Goal: Task Accomplishment & Management: Manage account settings

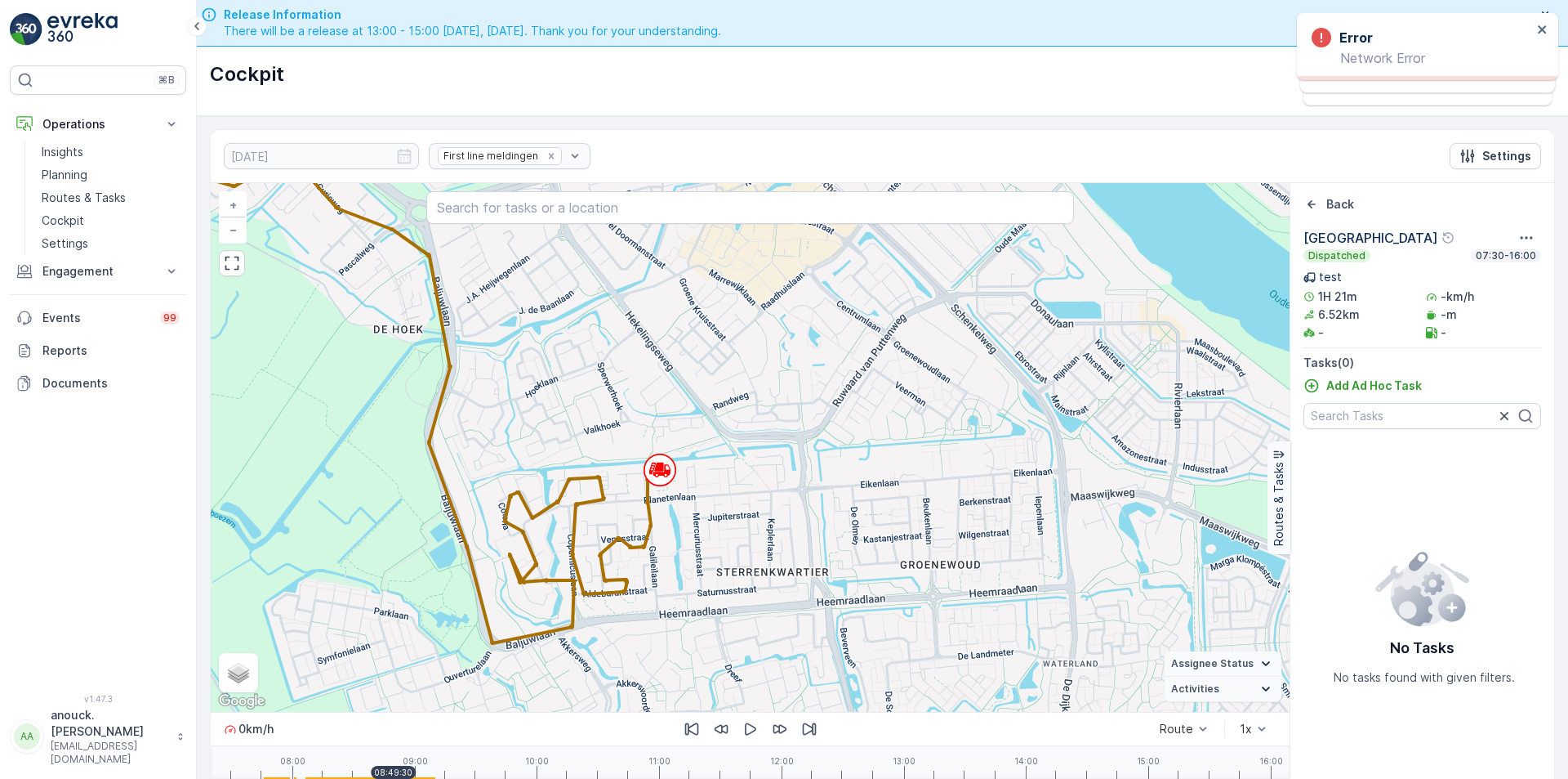
scroll to position [47, 0]
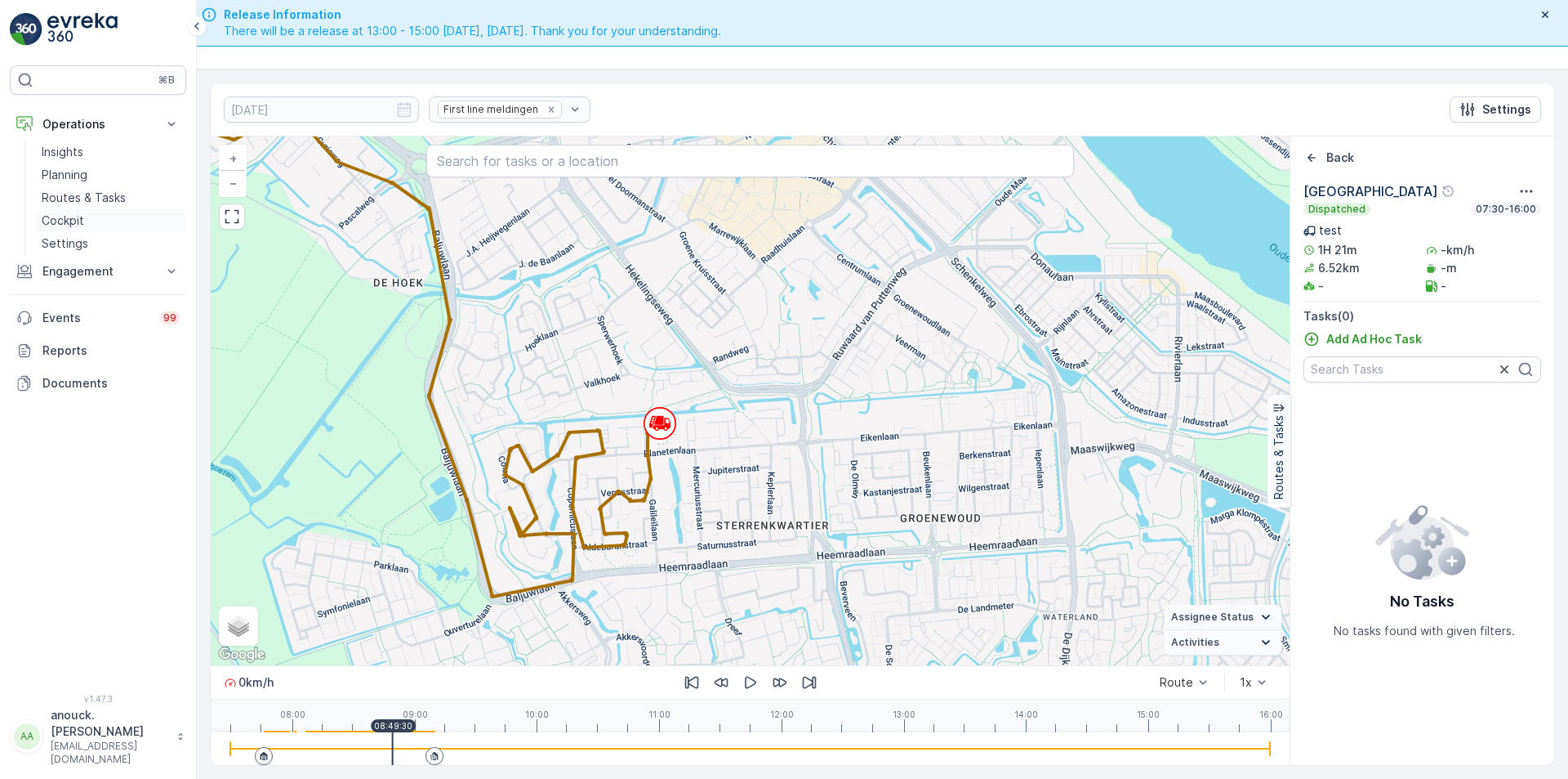
click at [89, 216] on link "Cockpit" at bounding box center [111, 220] width 151 height 23
click at [94, 193] on p "Routes & Tasks" at bounding box center [84, 198] width 84 height 17
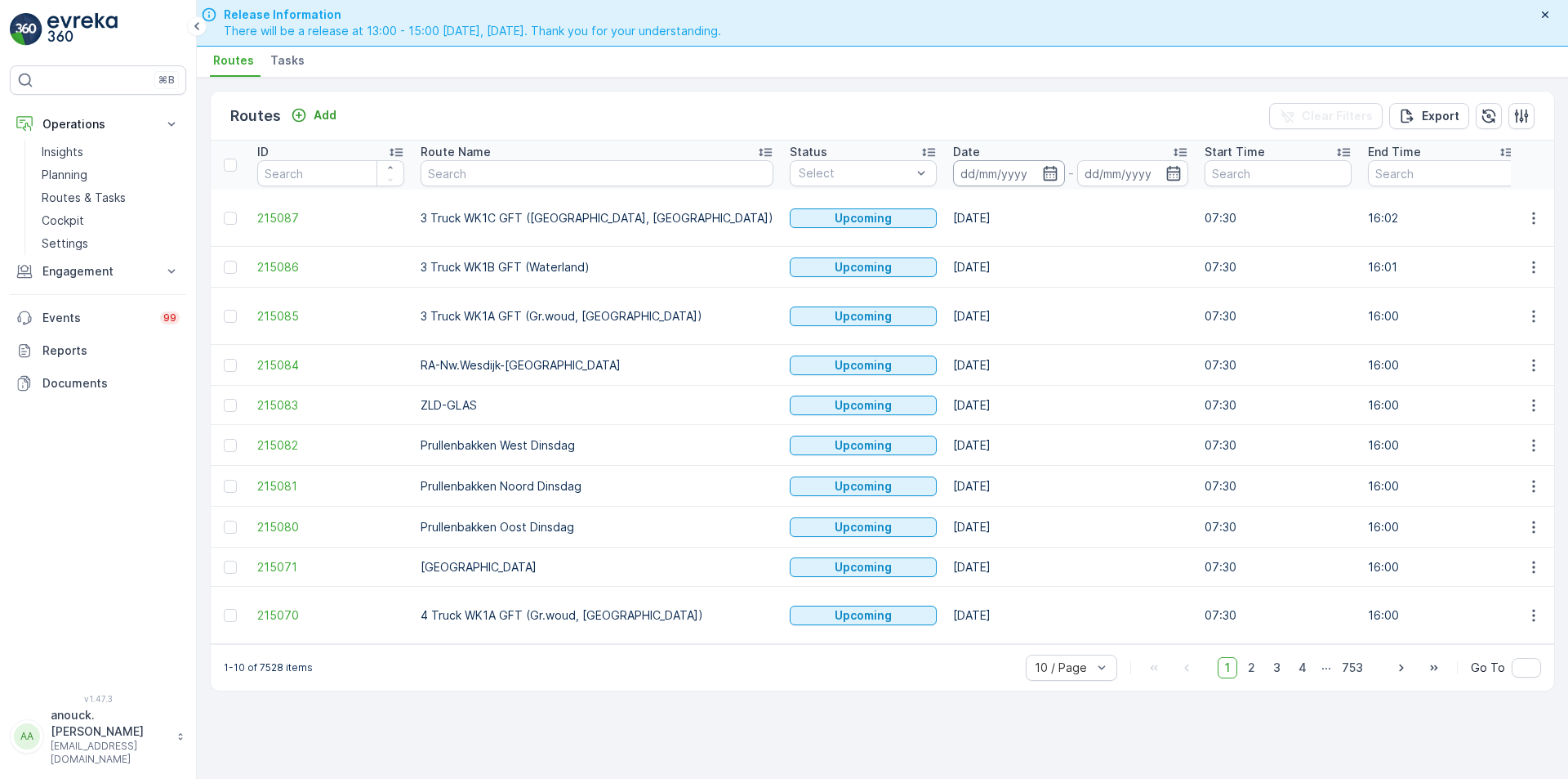
click at [954, 181] on input at bounding box center [1009, 173] width 112 height 26
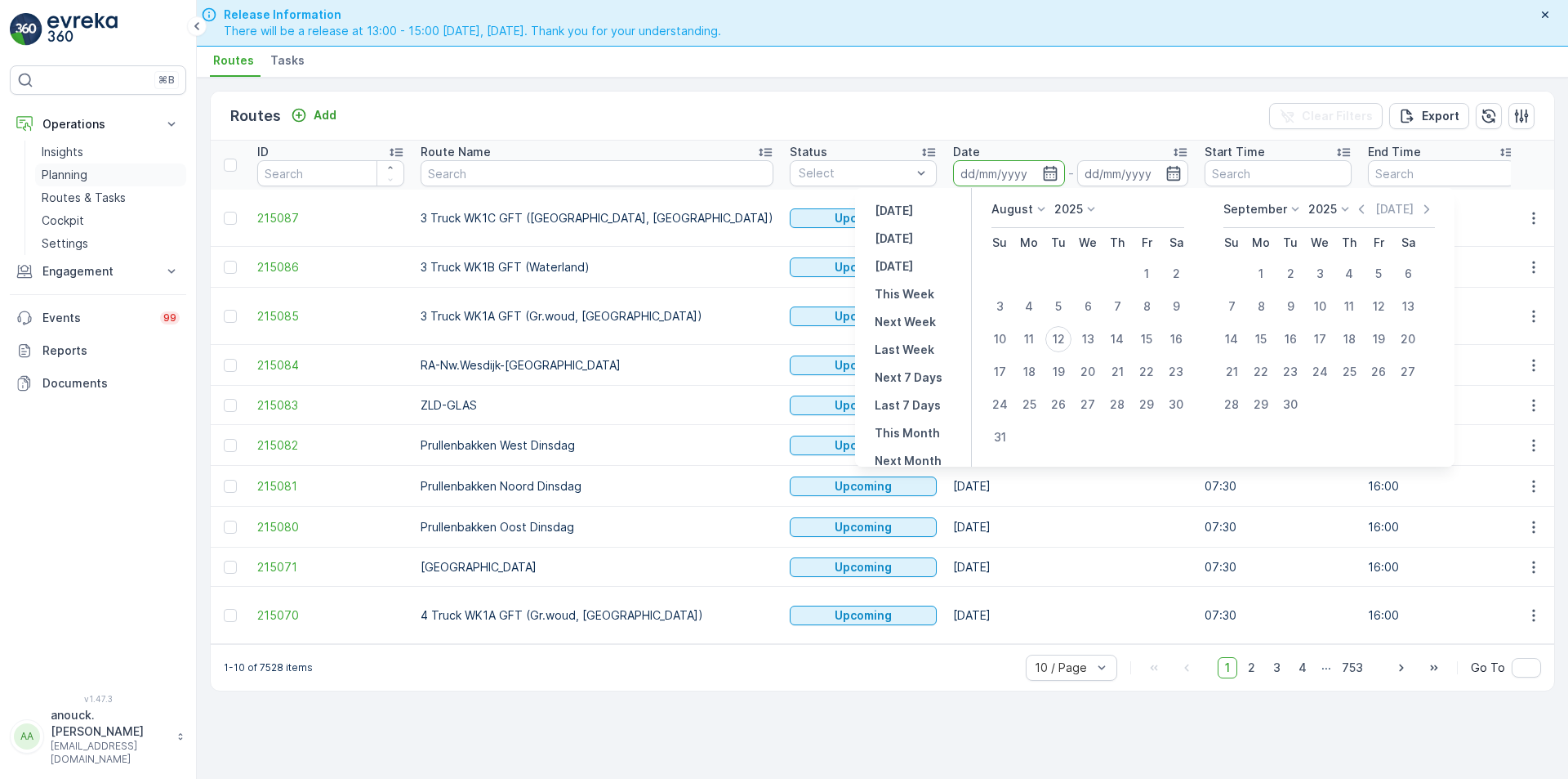
click at [76, 184] on link "Planning" at bounding box center [111, 174] width 151 height 23
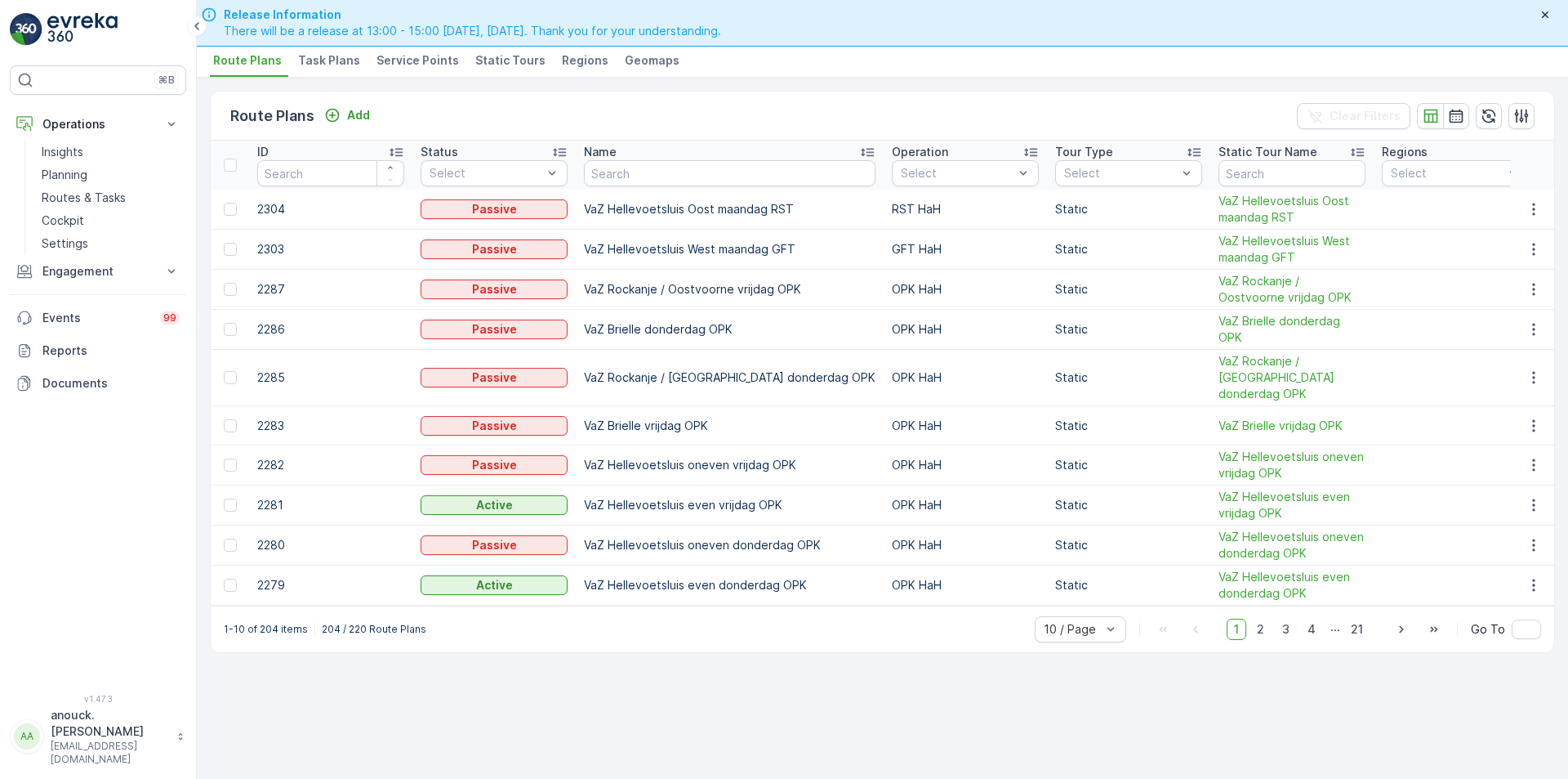
click at [401, 57] on span "Service Points" at bounding box center [418, 60] width 82 height 17
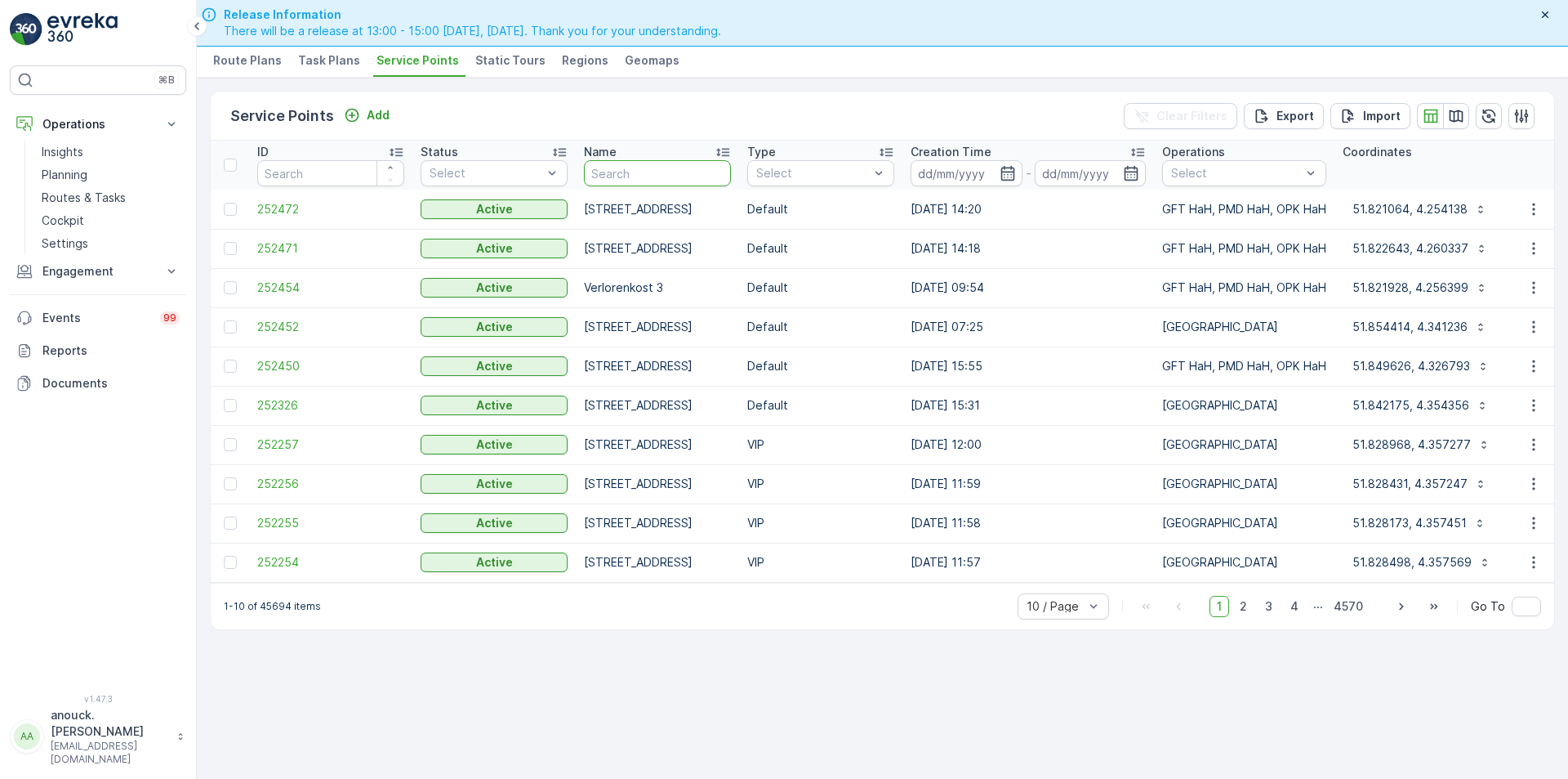
click at [651, 161] on input "text" at bounding box center [657, 173] width 147 height 26
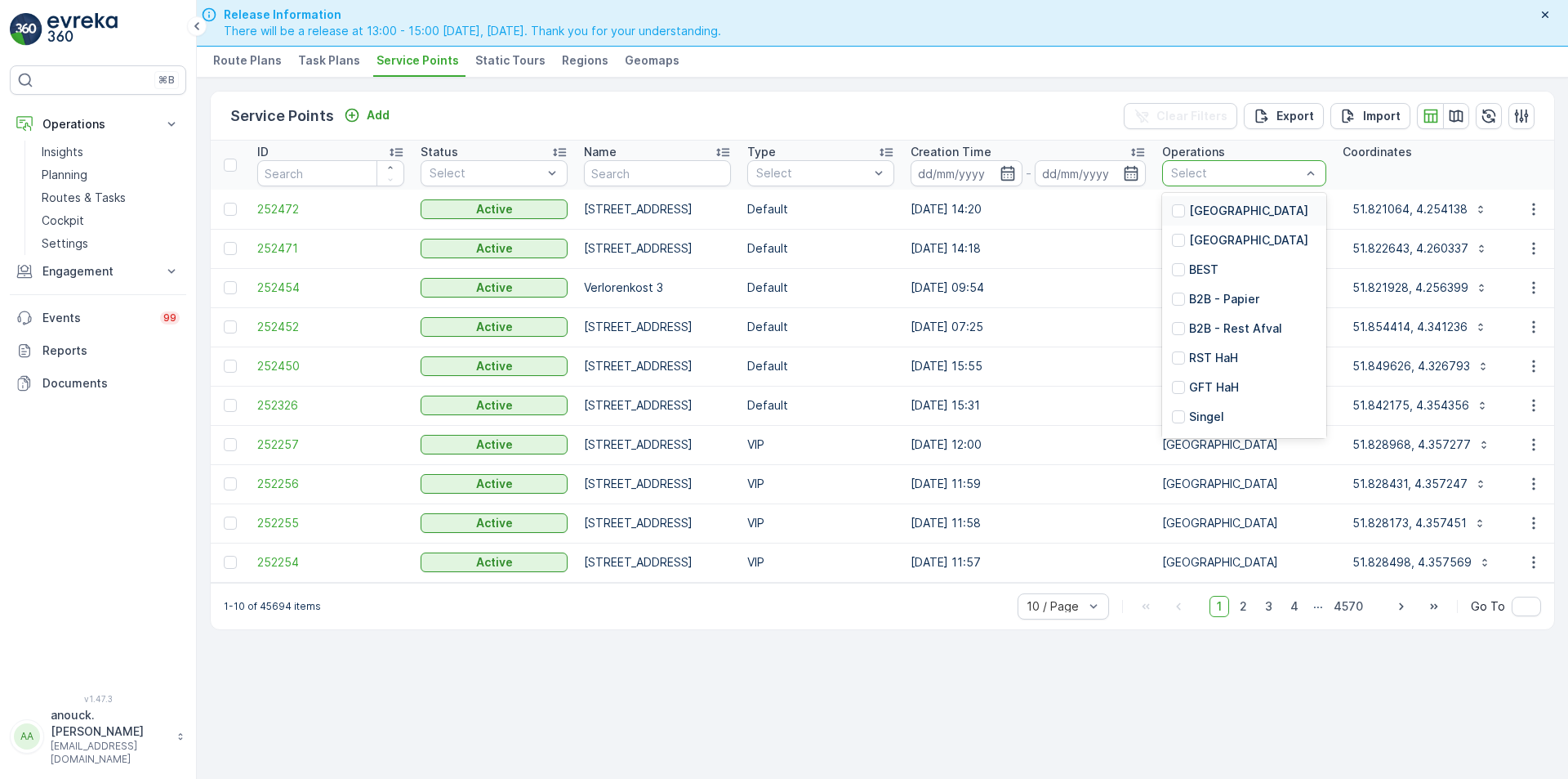
click at [1222, 179] on div at bounding box center [1236, 172] width 133 height 13
click at [1239, 217] on p "[GEOGRAPHIC_DATA]" at bounding box center [1249, 210] width 119 height 17
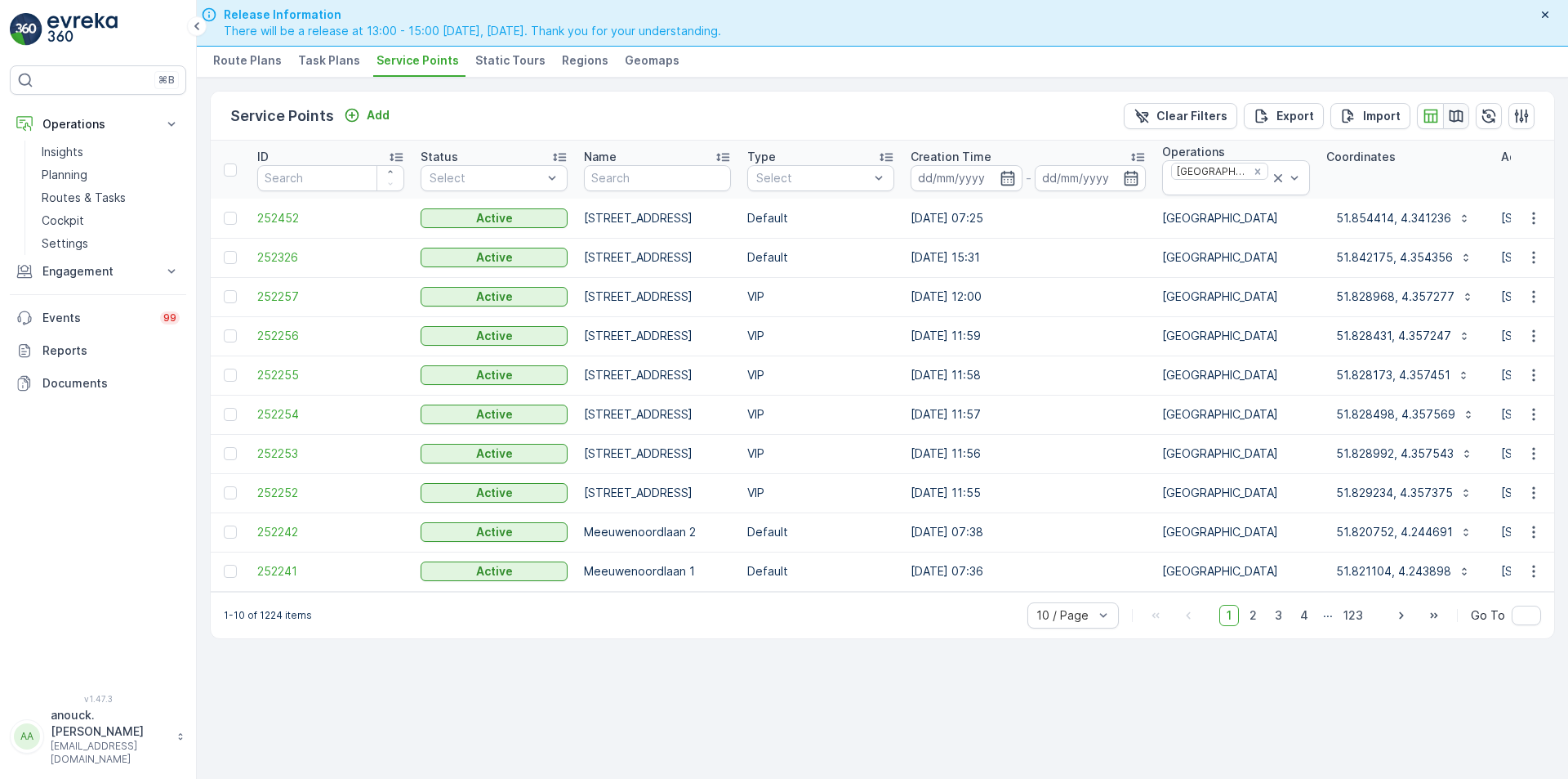
click at [1464, 119] on button "button" at bounding box center [1456, 115] width 26 height 26
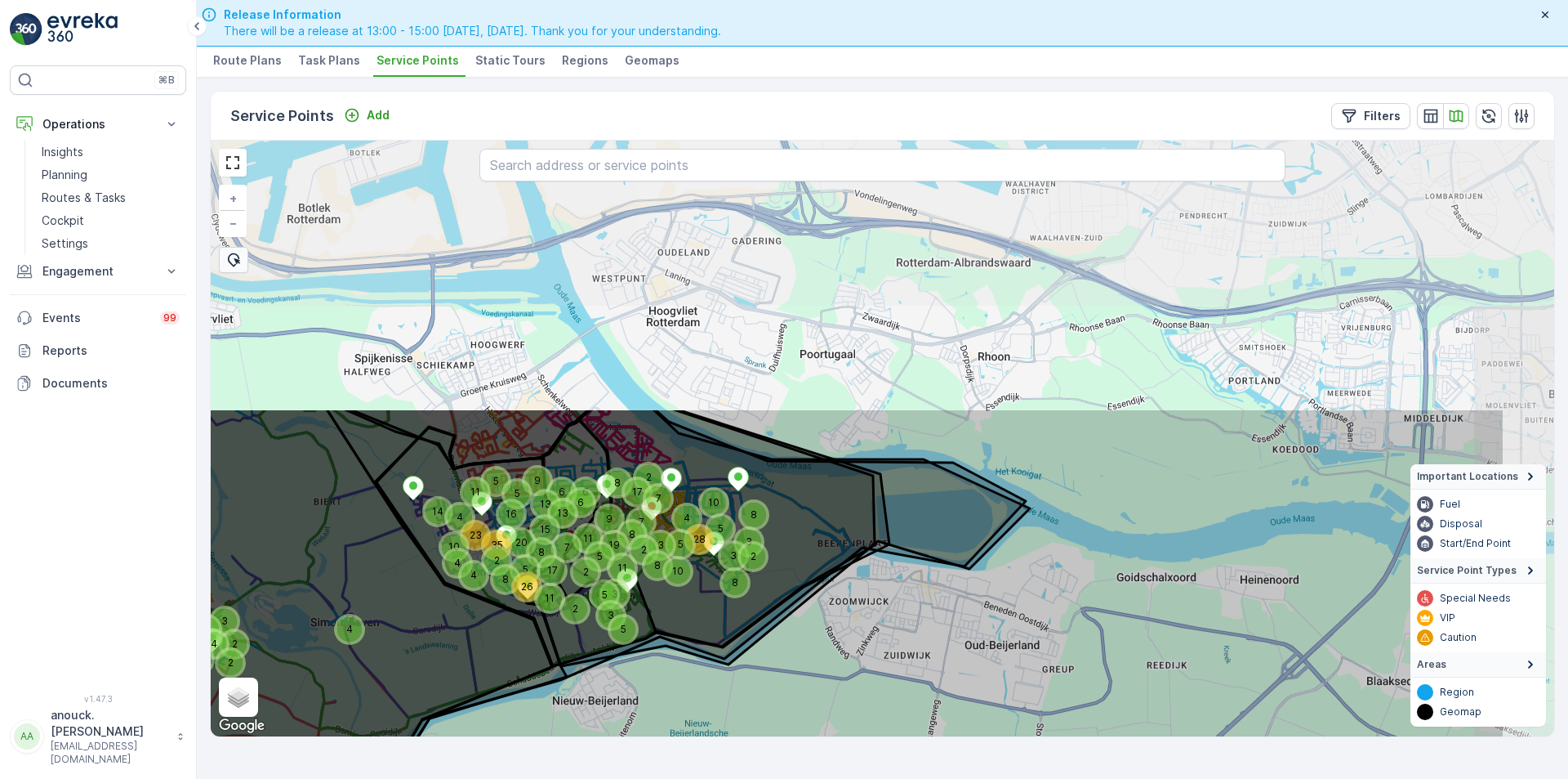
drag, startPoint x: 733, startPoint y: 408, endPoint x: 547, endPoint y: 737, distance: 377.9
click at [547, 737] on div "Service Points Add Filters 4 4 5 5 13 13 8 4 9 5 3 8 28 8 3 19 5 20 7 15 7 11 2…" at bounding box center [882, 428] width 1371 height 702
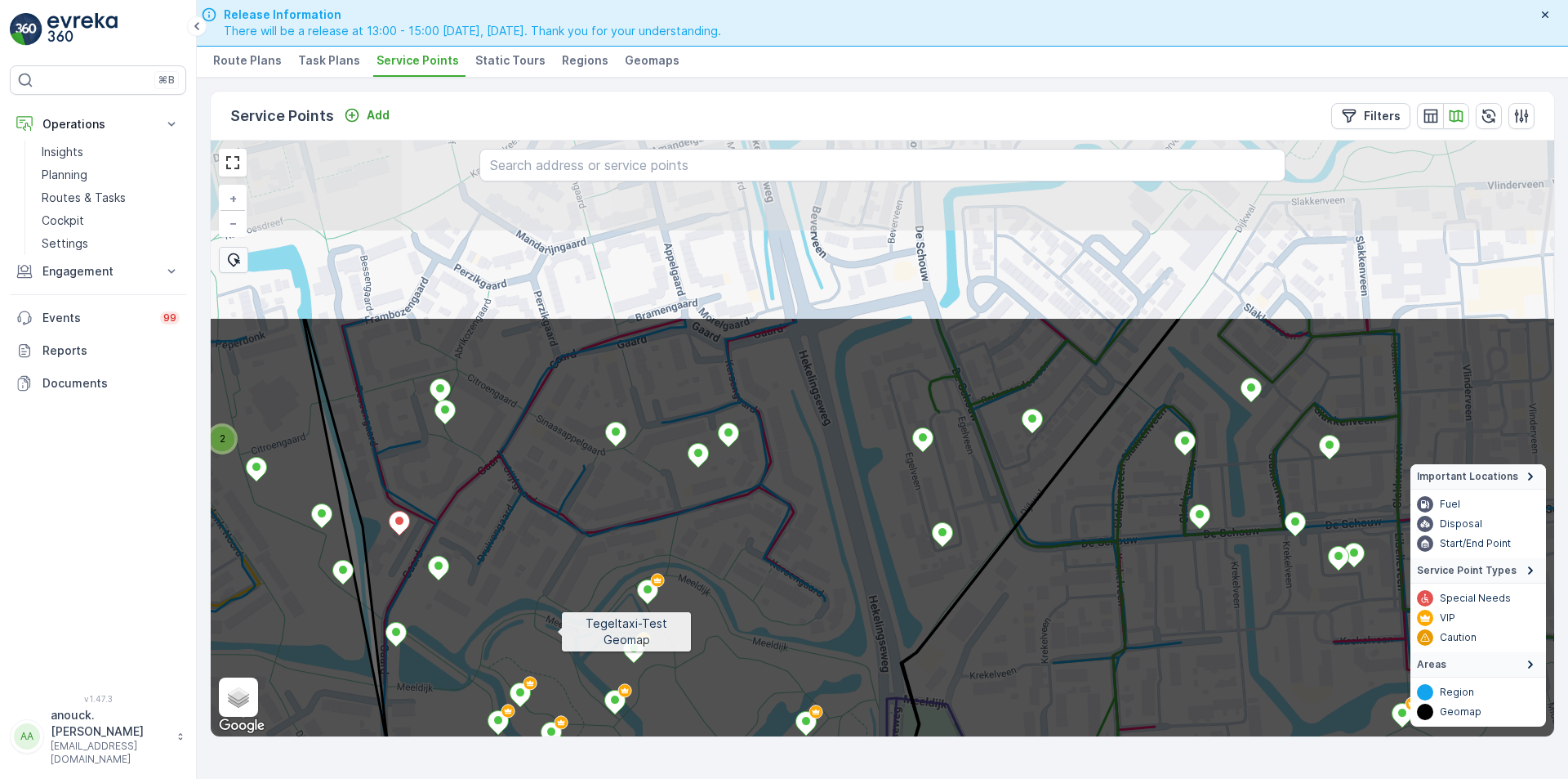
drag, startPoint x: 605, startPoint y: 393, endPoint x: 558, endPoint y: 631, distance: 242.6
click at [558, 631] on icon at bounding box center [835, 676] width 1618 height 720
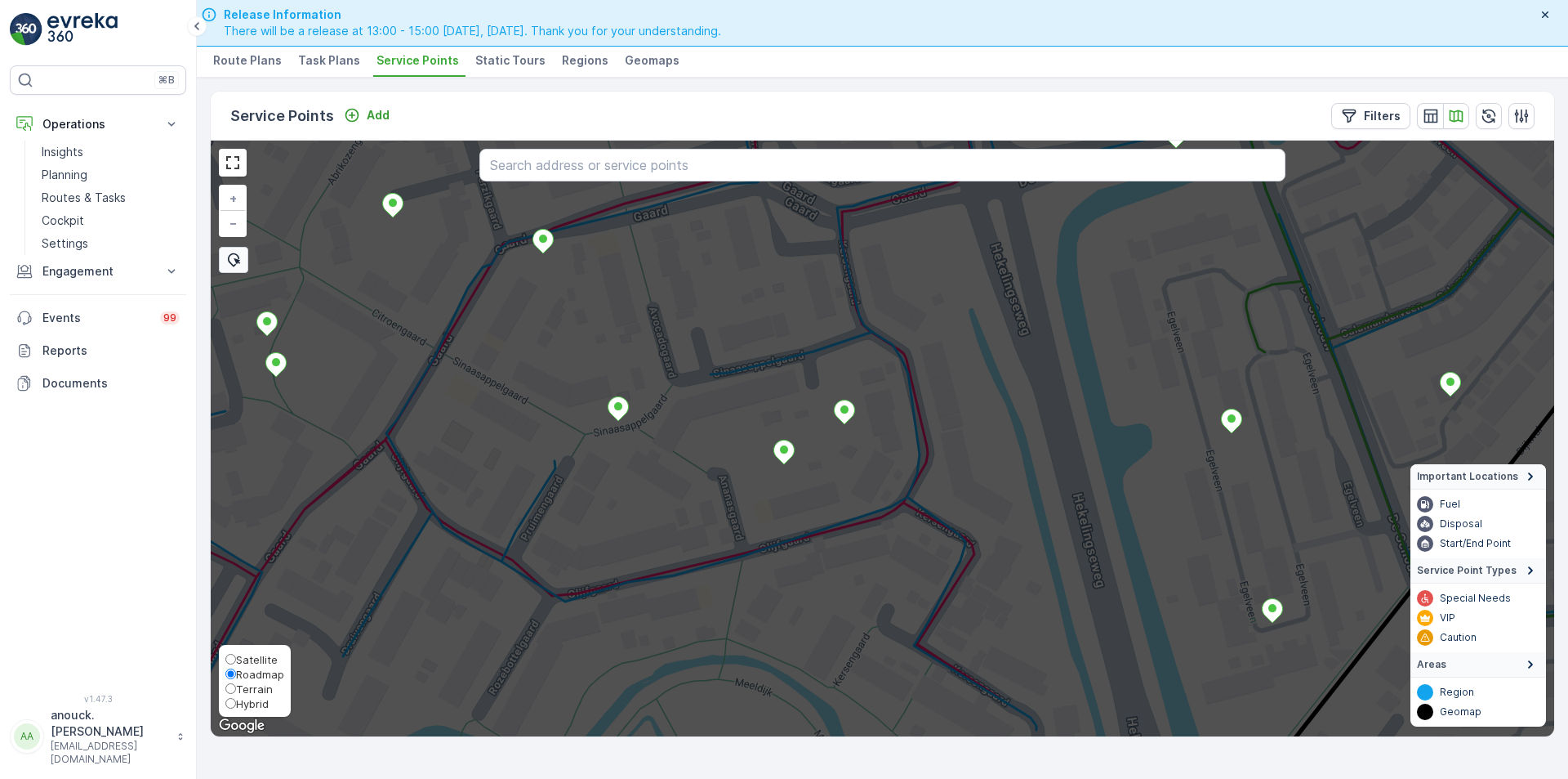
click at [254, 653] on span "Satellite" at bounding box center [256, 659] width 42 height 13
click at [236, 654] on input "Satellite" at bounding box center [230, 659] width 11 height 11
radio input "true"
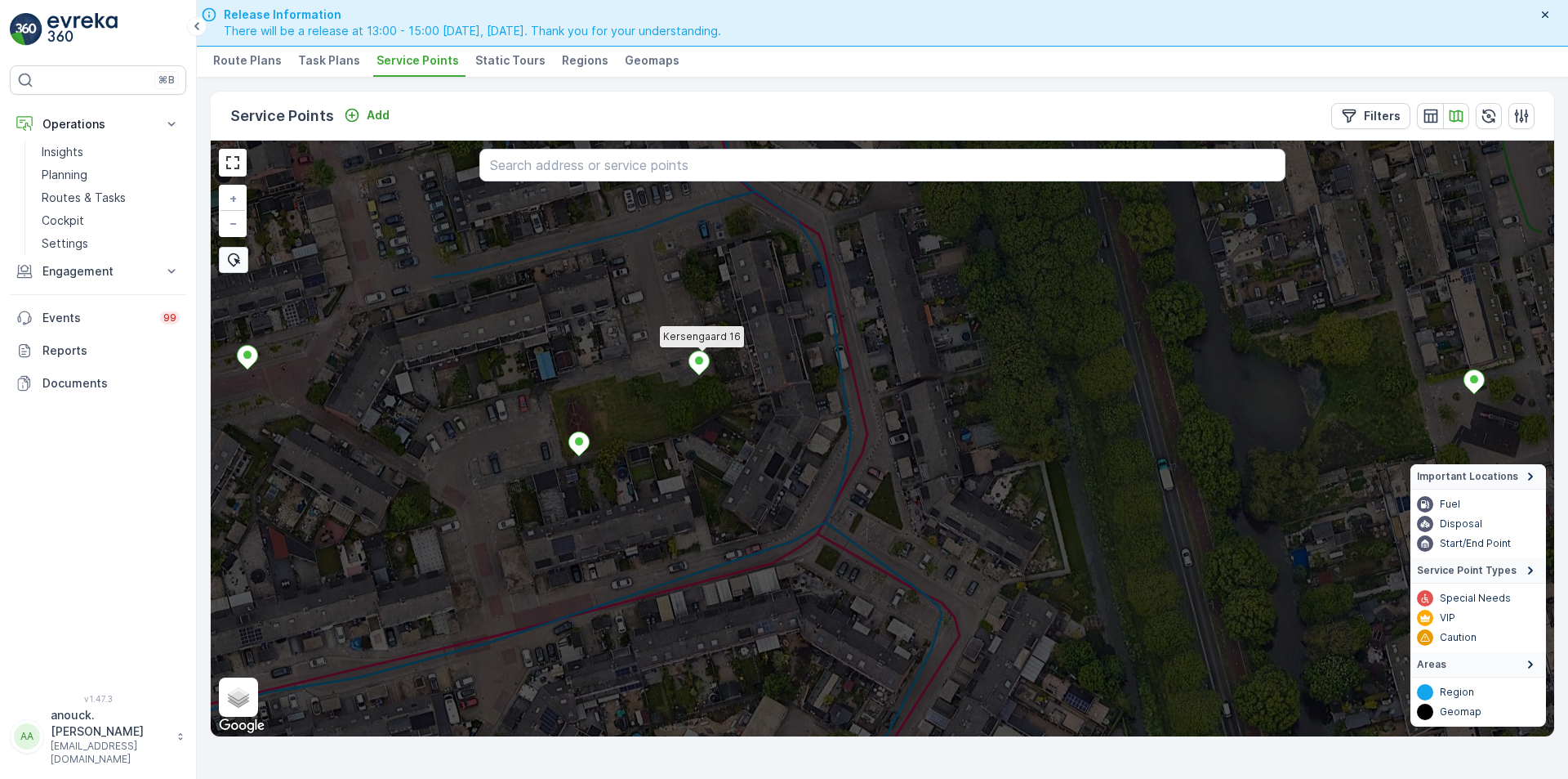
click at [699, 360] on ellipse at bounding box center [699, 360] width 8 height 8
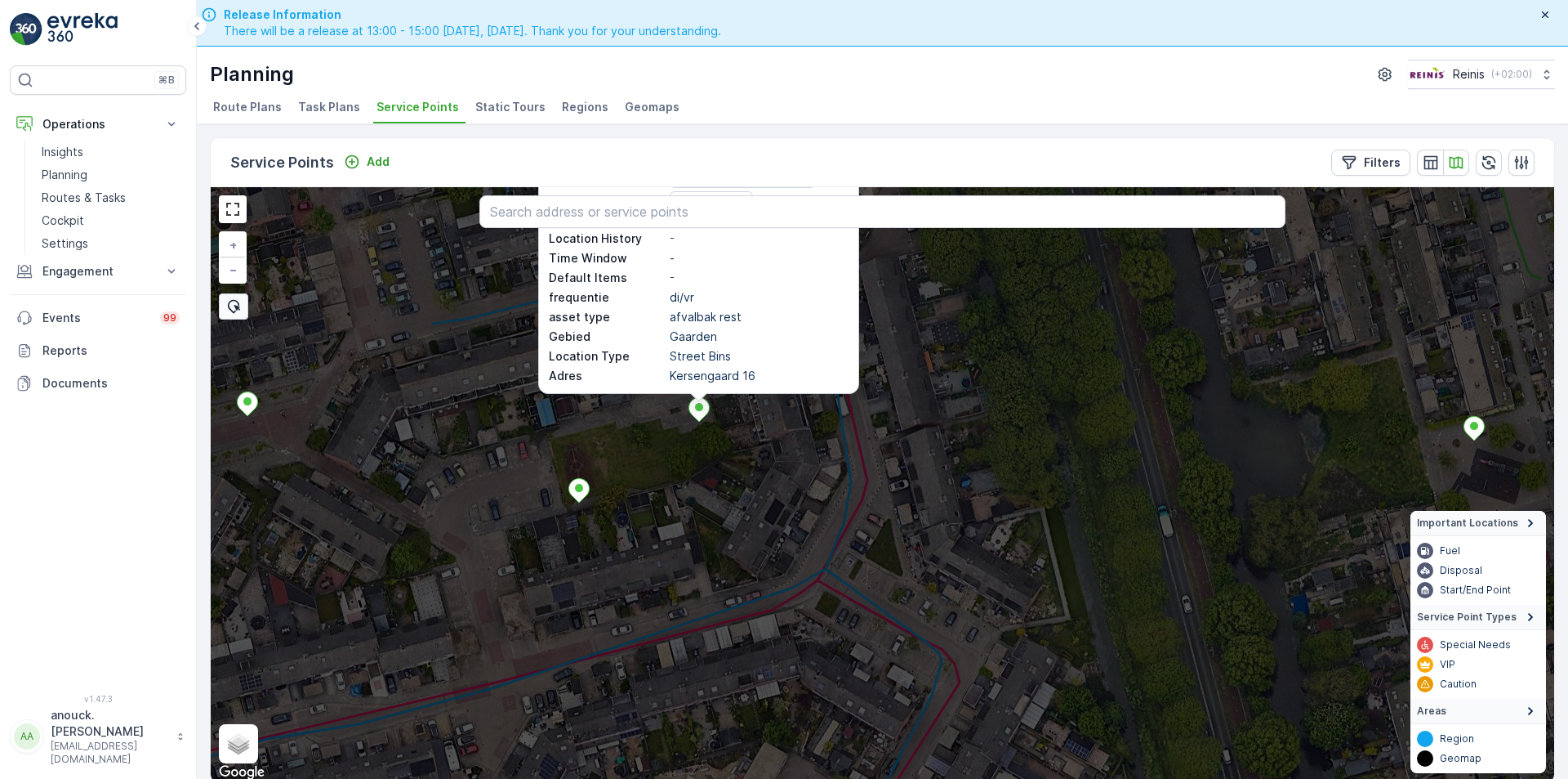
click at [761, 313] on p "afvalbak rest" at bounding box center [759, 317] width 179 height 17
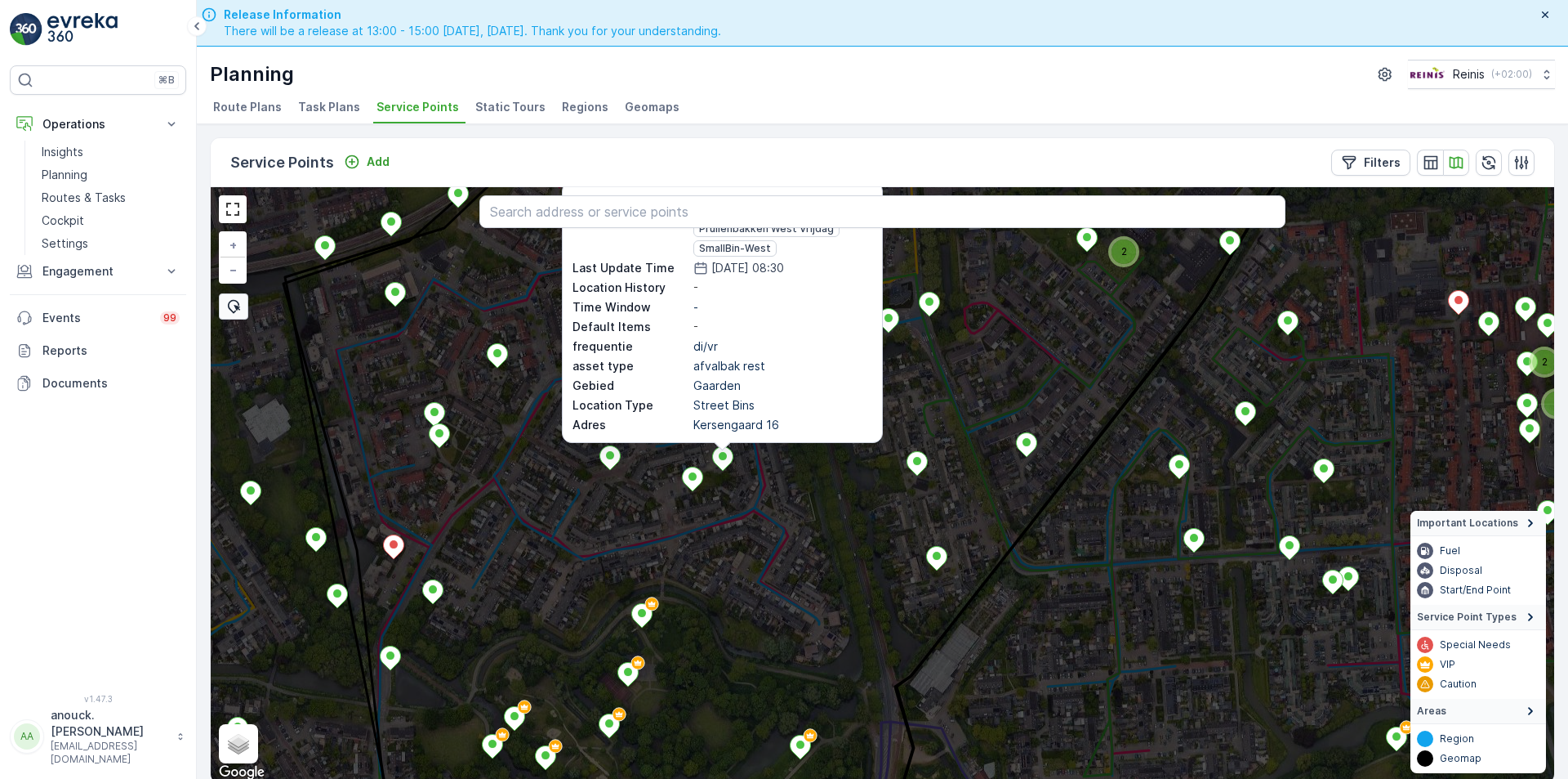
click at [867, 191] on div "Kersengaard 16" at bounding box center [722, 202] width 320 height 39
click at [682, 481] on icon at bounding box center [693, 479] width 22 height 24
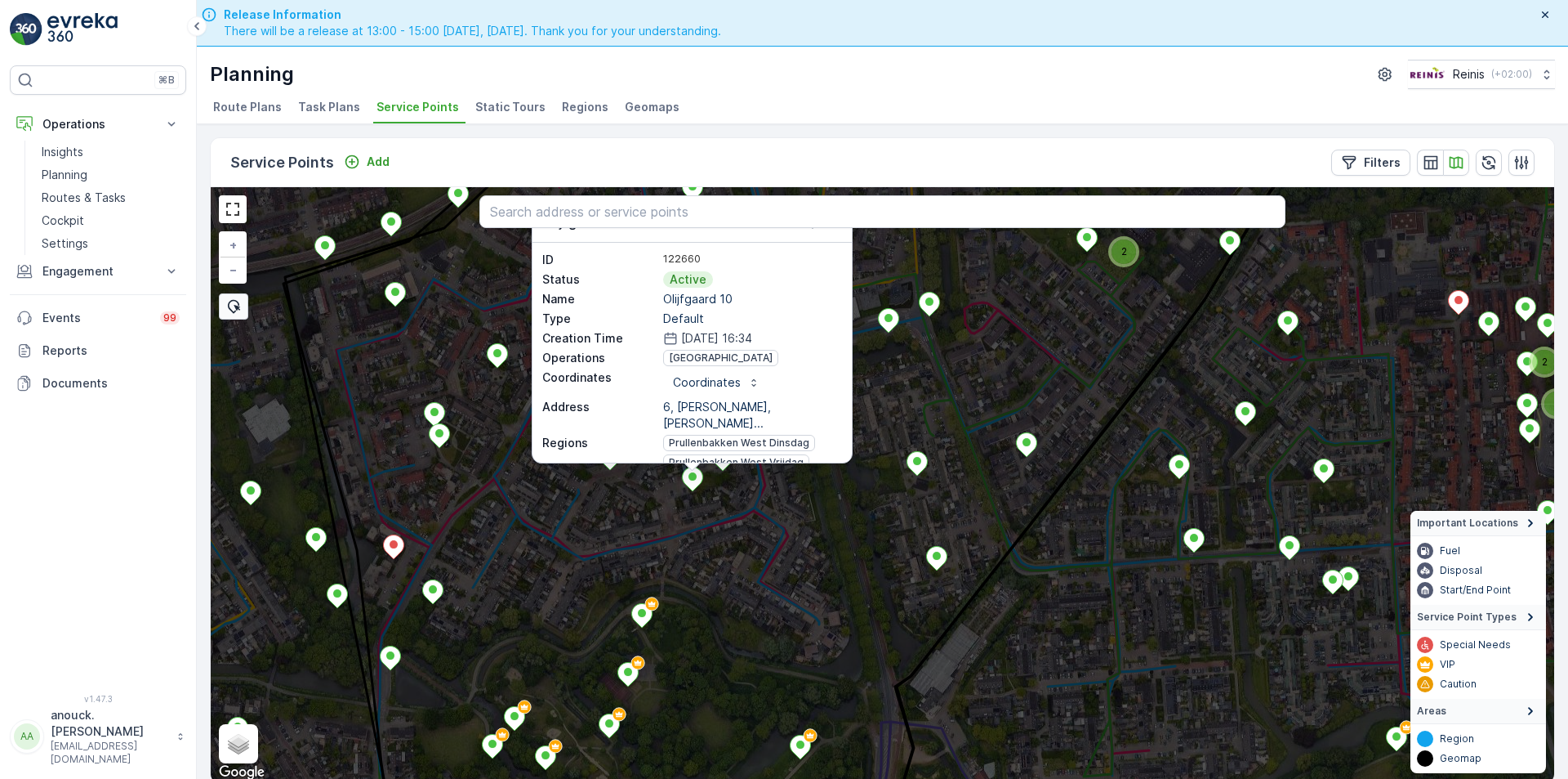
scroll to position [4, 0]
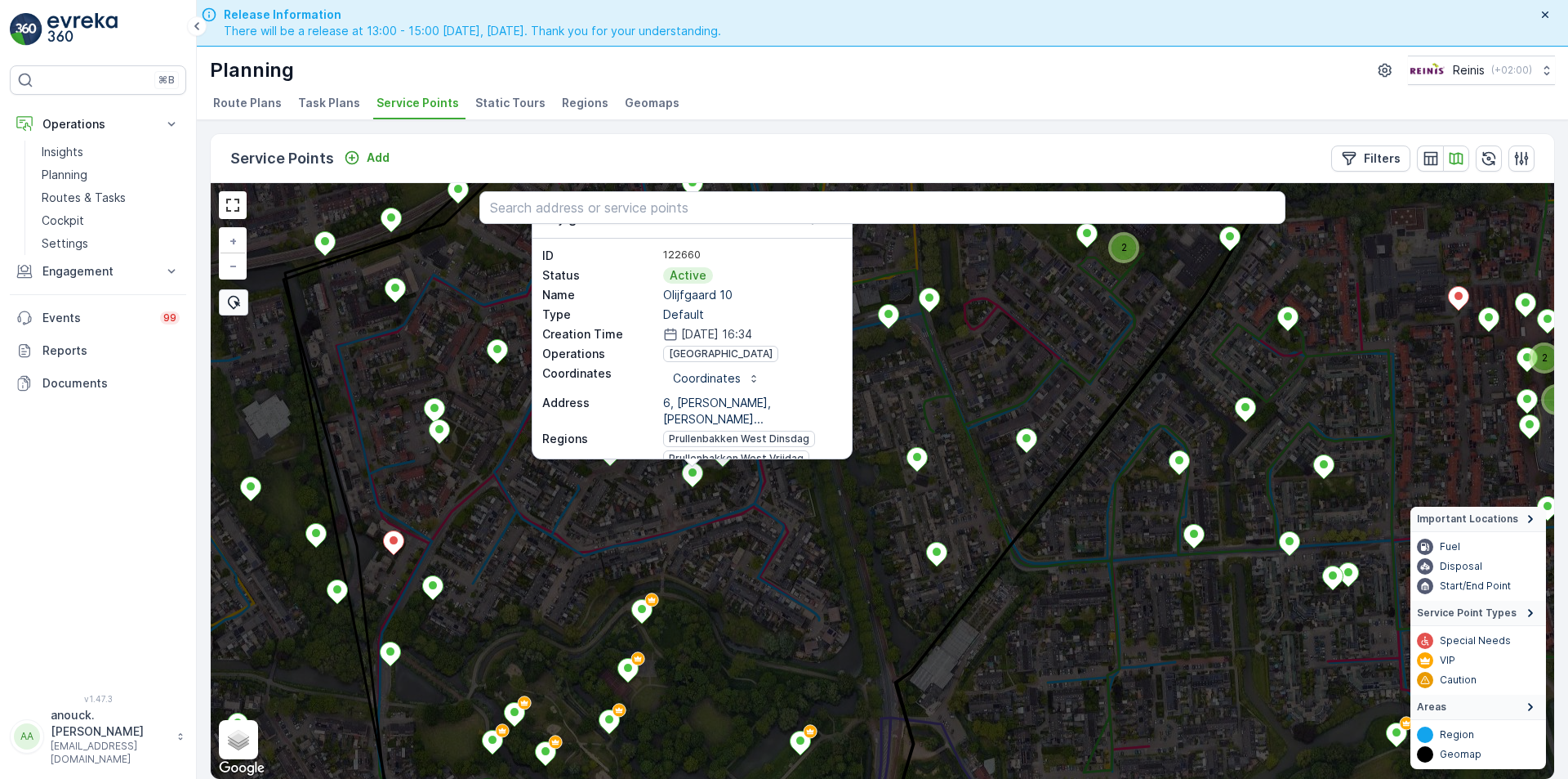
click at [756, 612] on icon at bounding box center [883, 481] width 1618 height 720
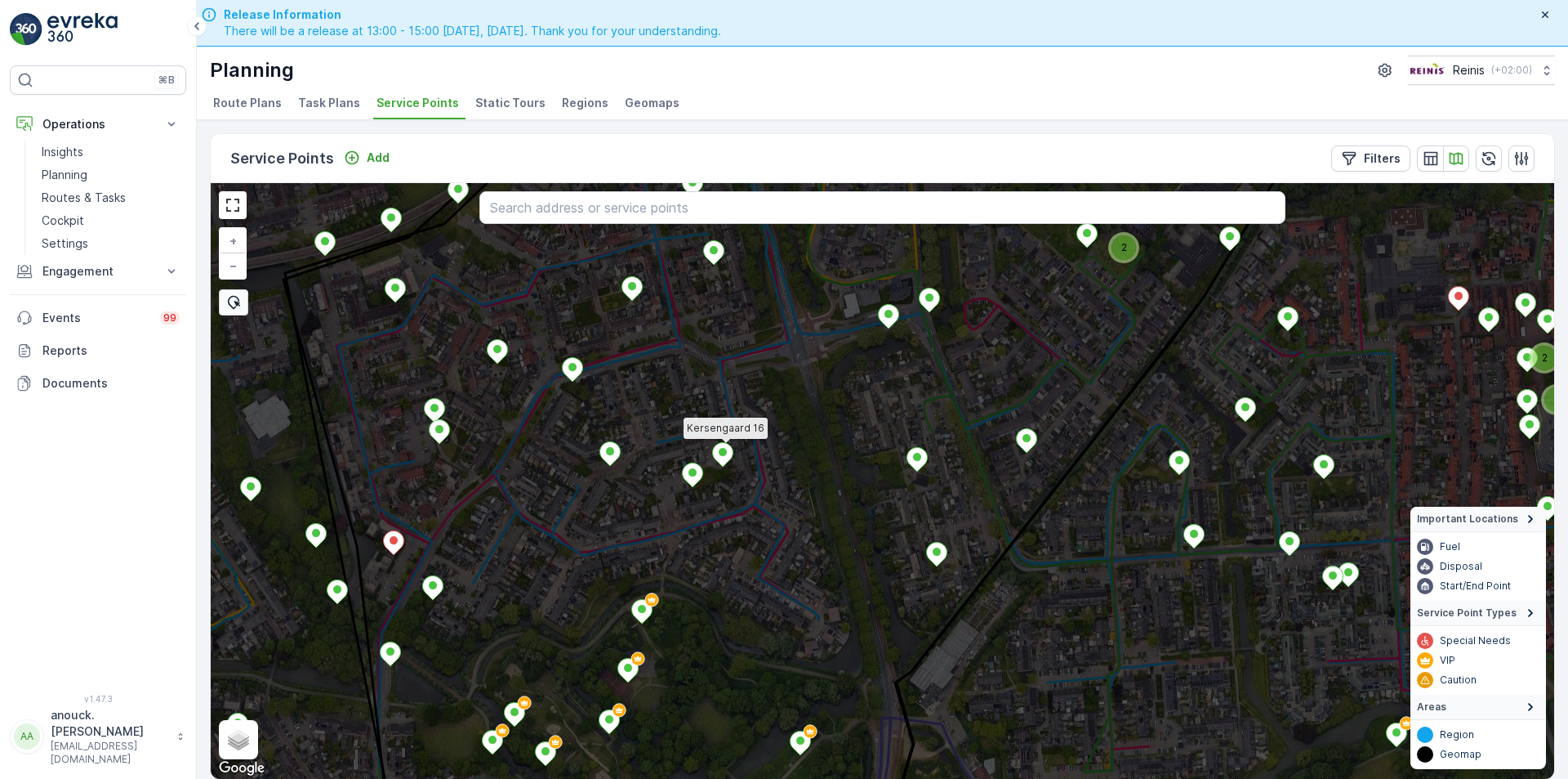
click at [726, 451] on ellipse at bounding box center [723, 452] width 8 height 8
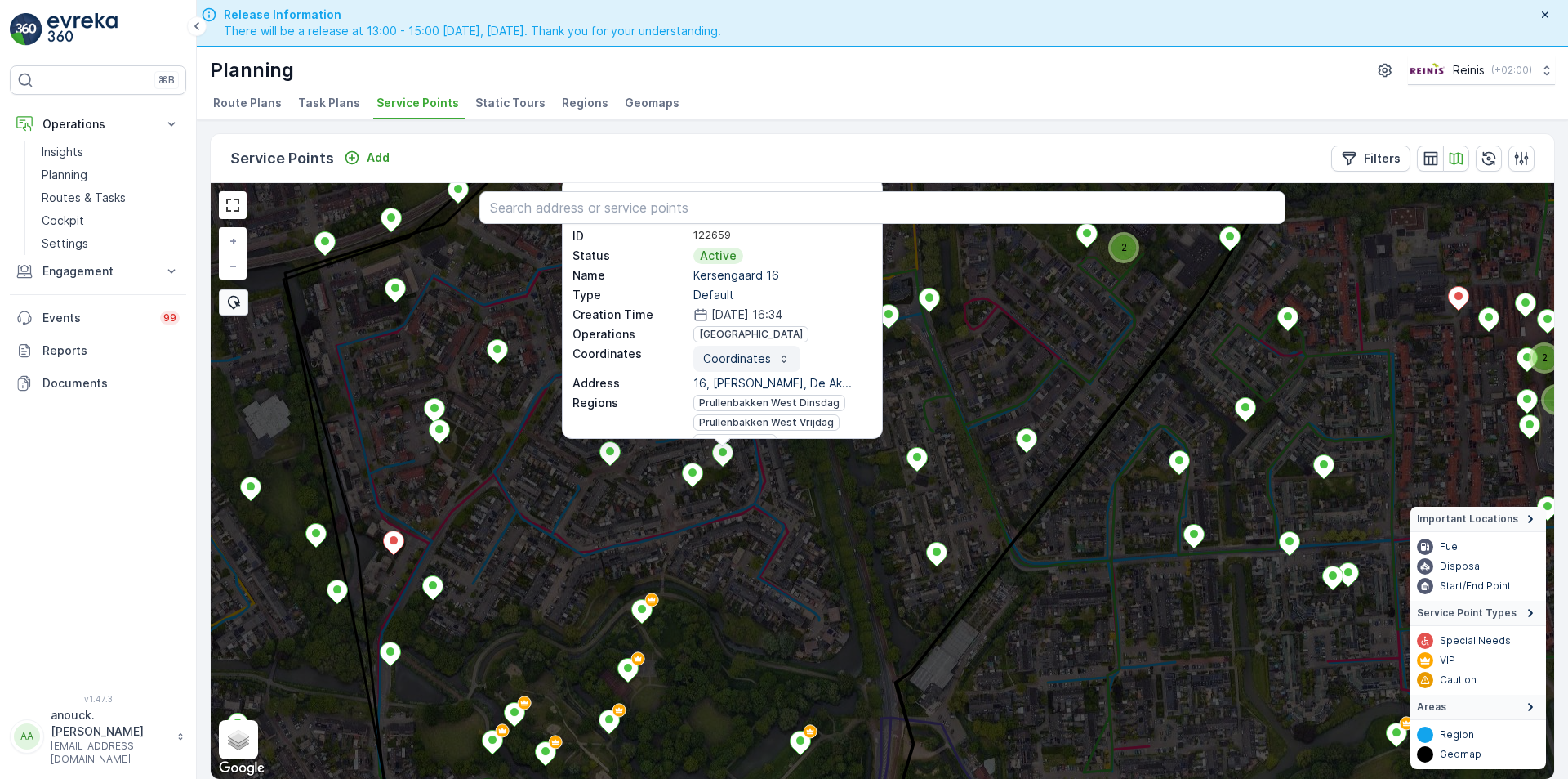
scroll to position [0, 0]
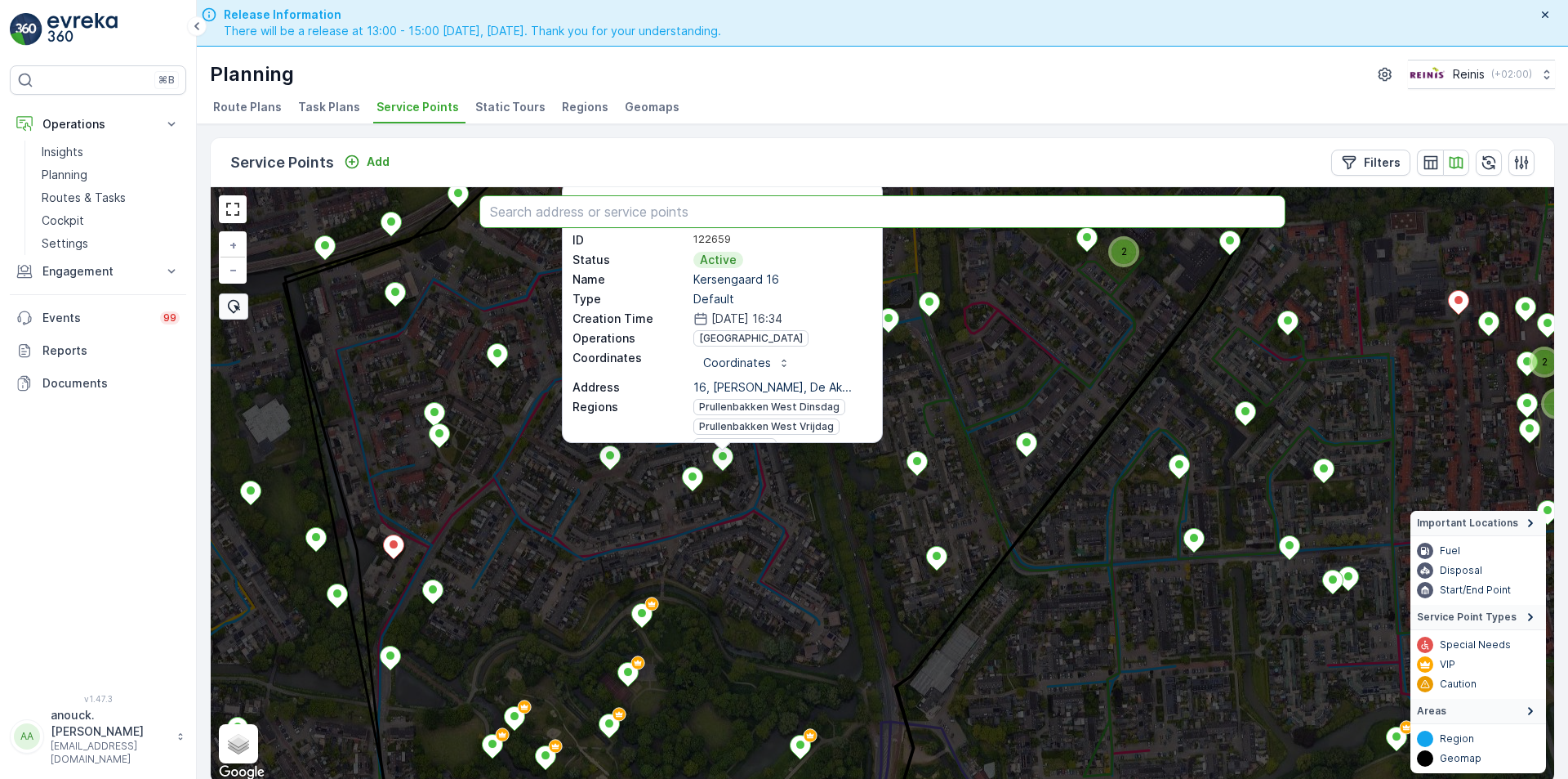
click at [622, 209] on input "text" at bounding box center [882, 211] width 806 height 32
type input "[PERSON_NAME]"
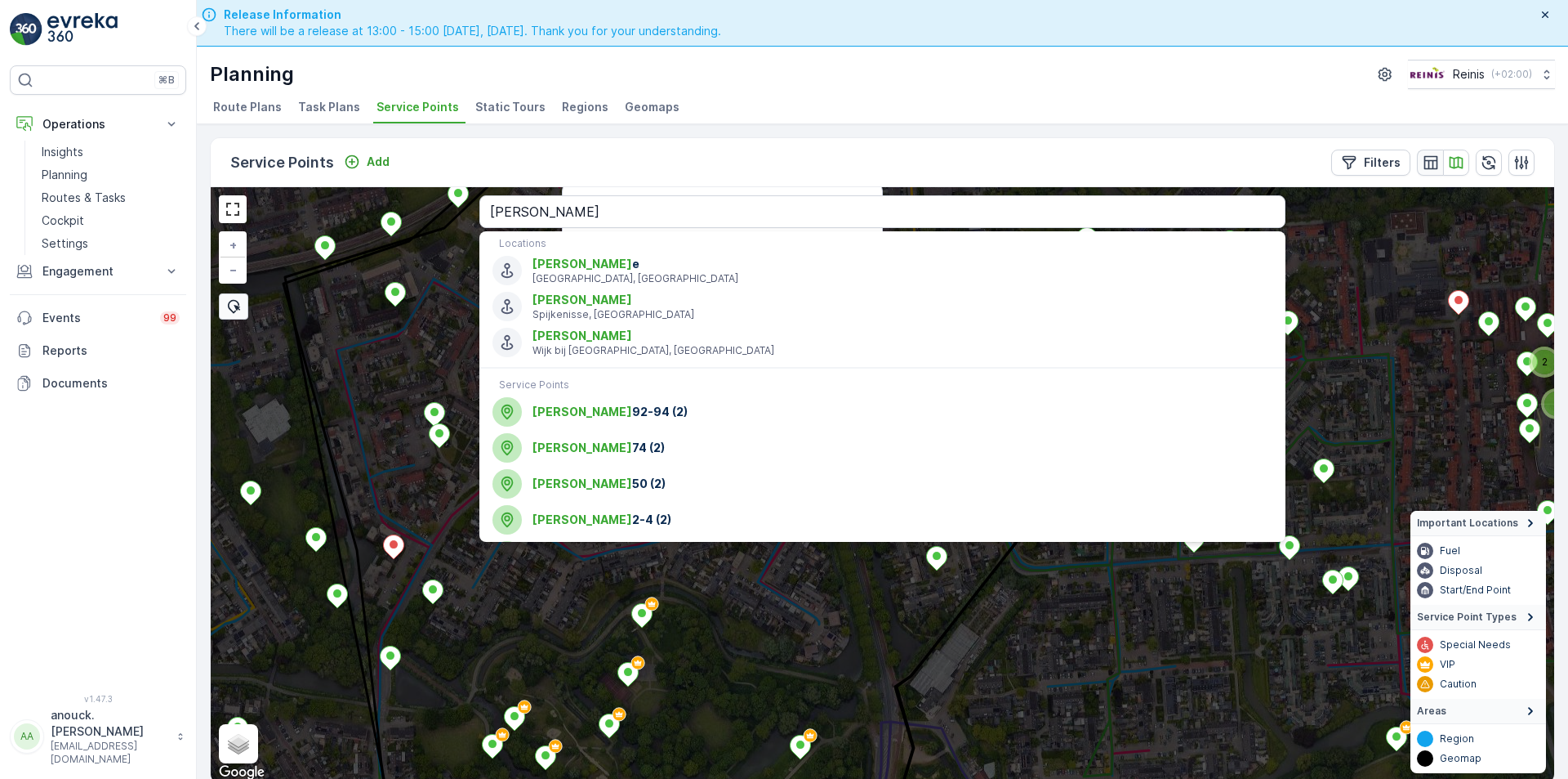
click at [1437, 165] on icon "button" at bounding box center [1431, 162] width 14 height 14
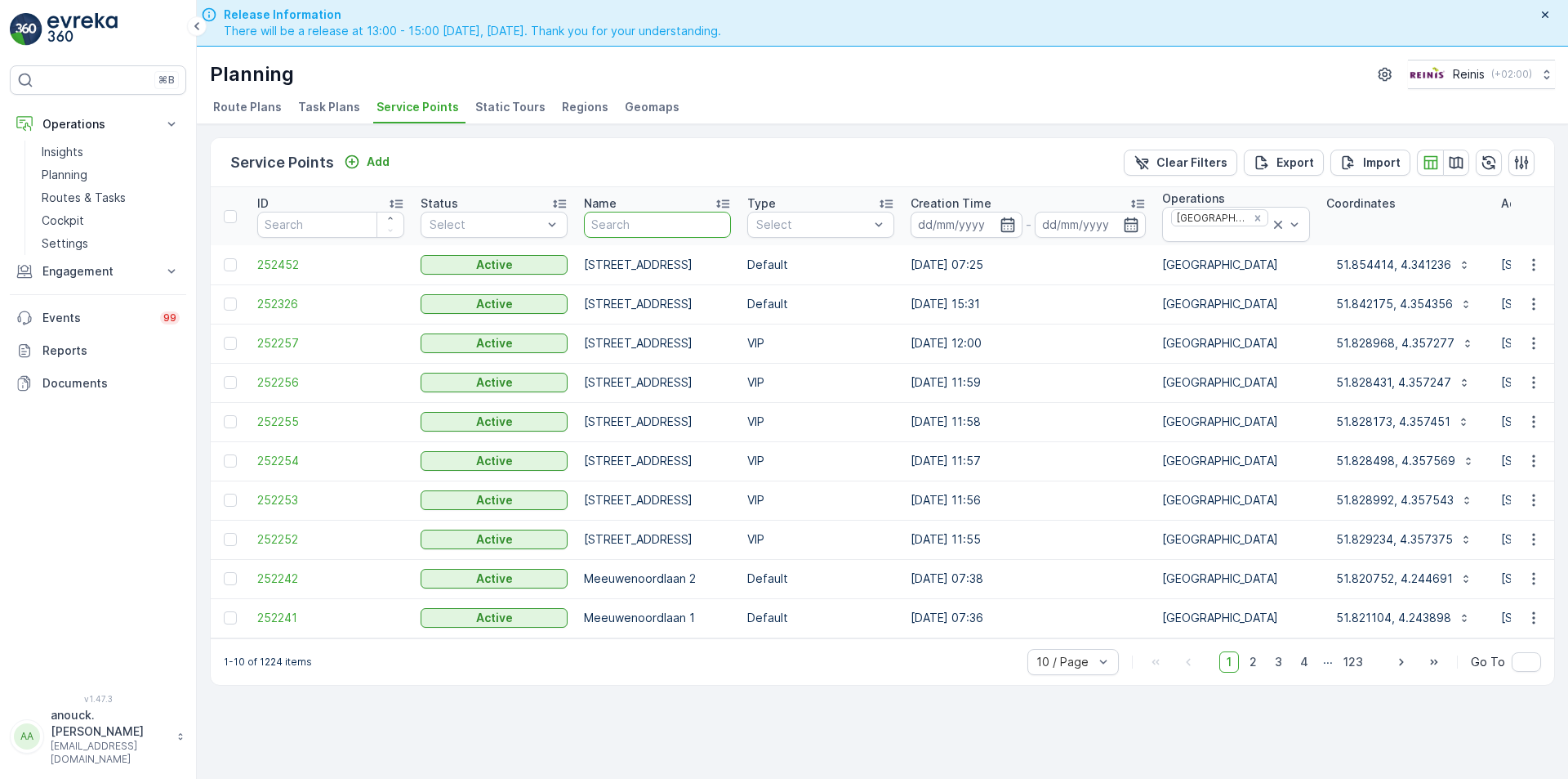
click at [700, 233] on input "text" at bounding box center [657, 224] width 147 height 26
type input "[PERSON_NAME]"
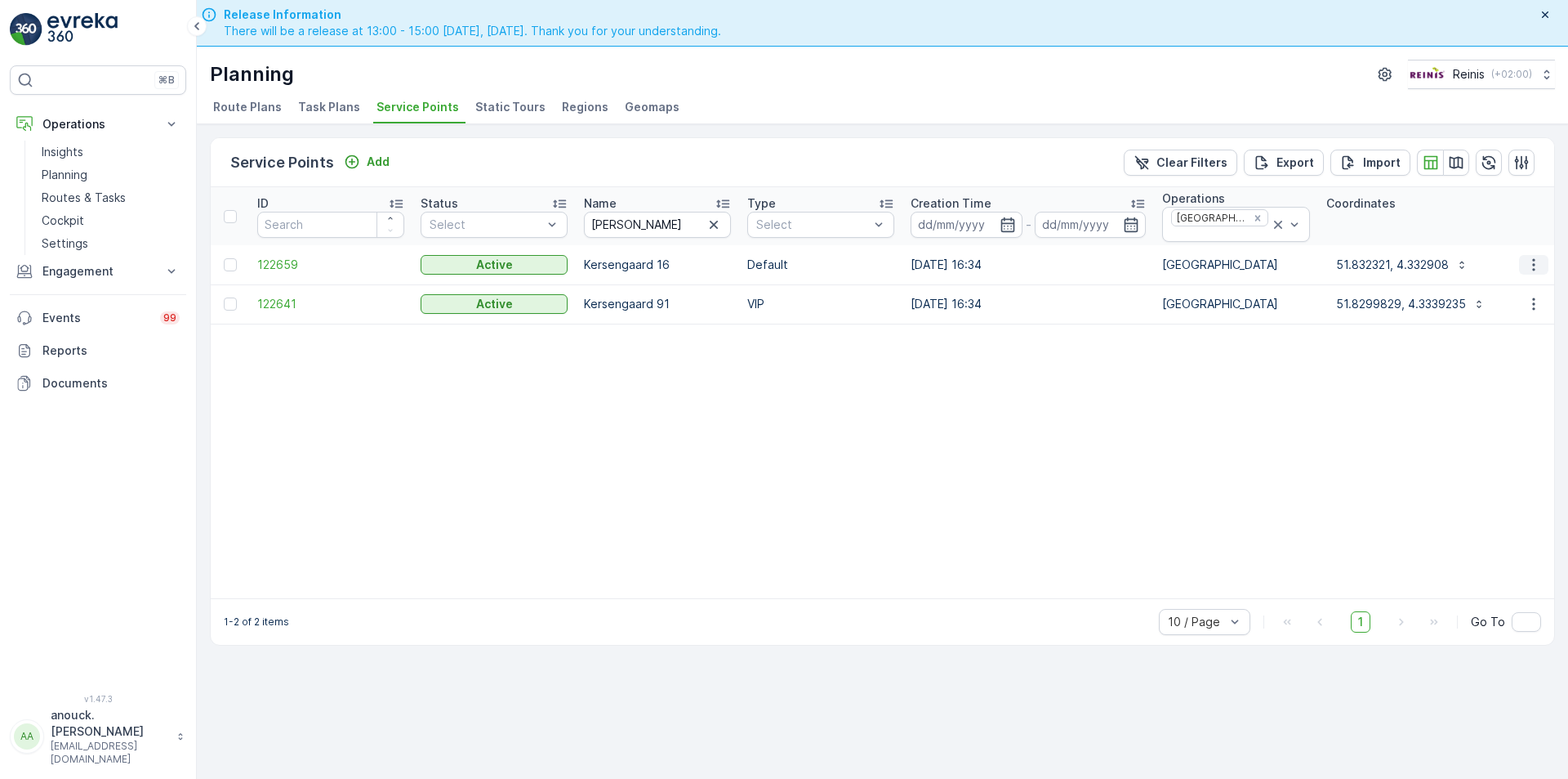
click at [1525, 265] on button "button" at bounding box center [1534, 265] width 29 height 20
click at [1504, 296] on span "See More Details" at bounding box center [1485, 289] width 95 height 17
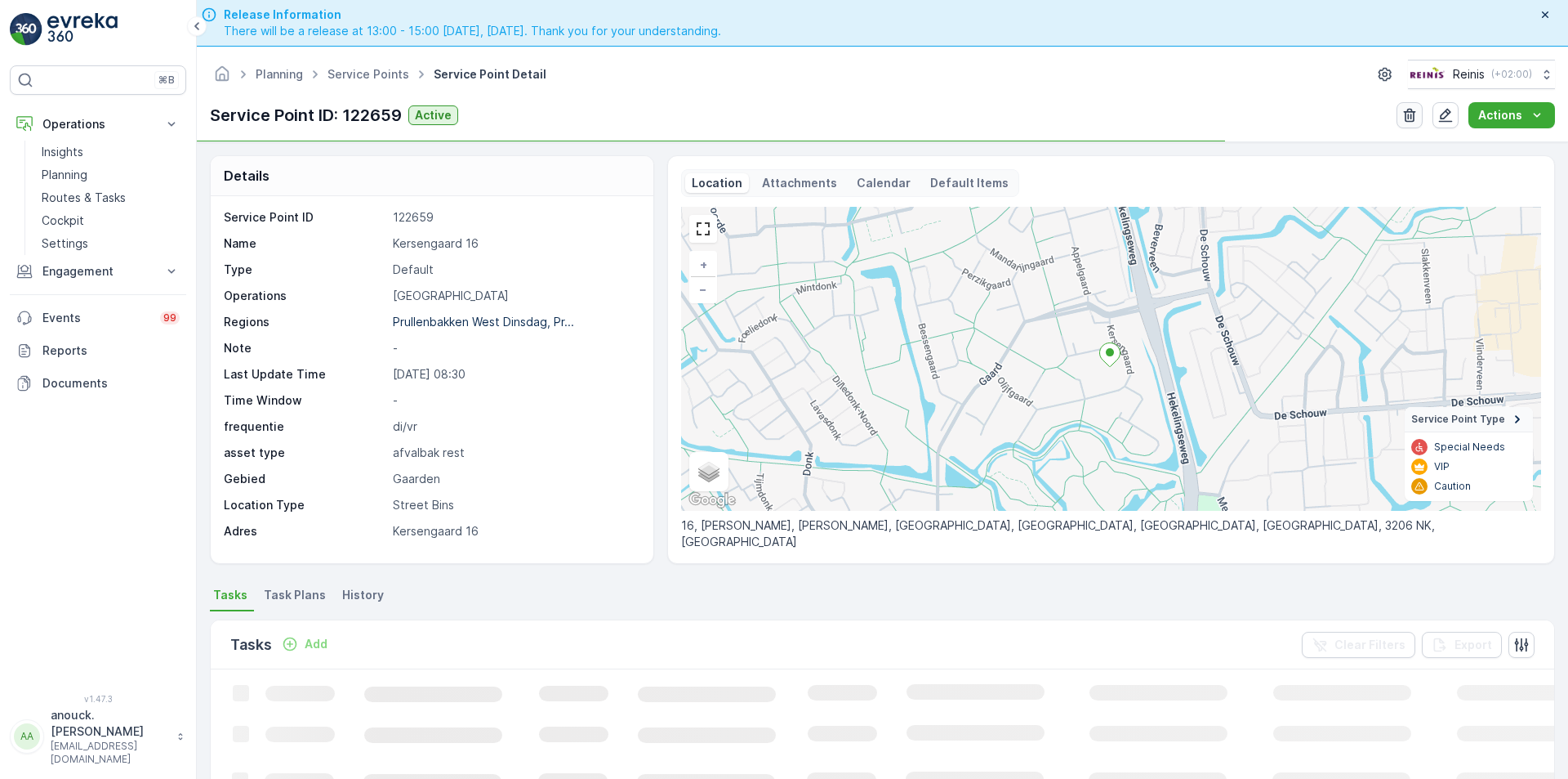
click at [1423, 116] on button "button" at bounding box center [1410, 115] width 26 height 26
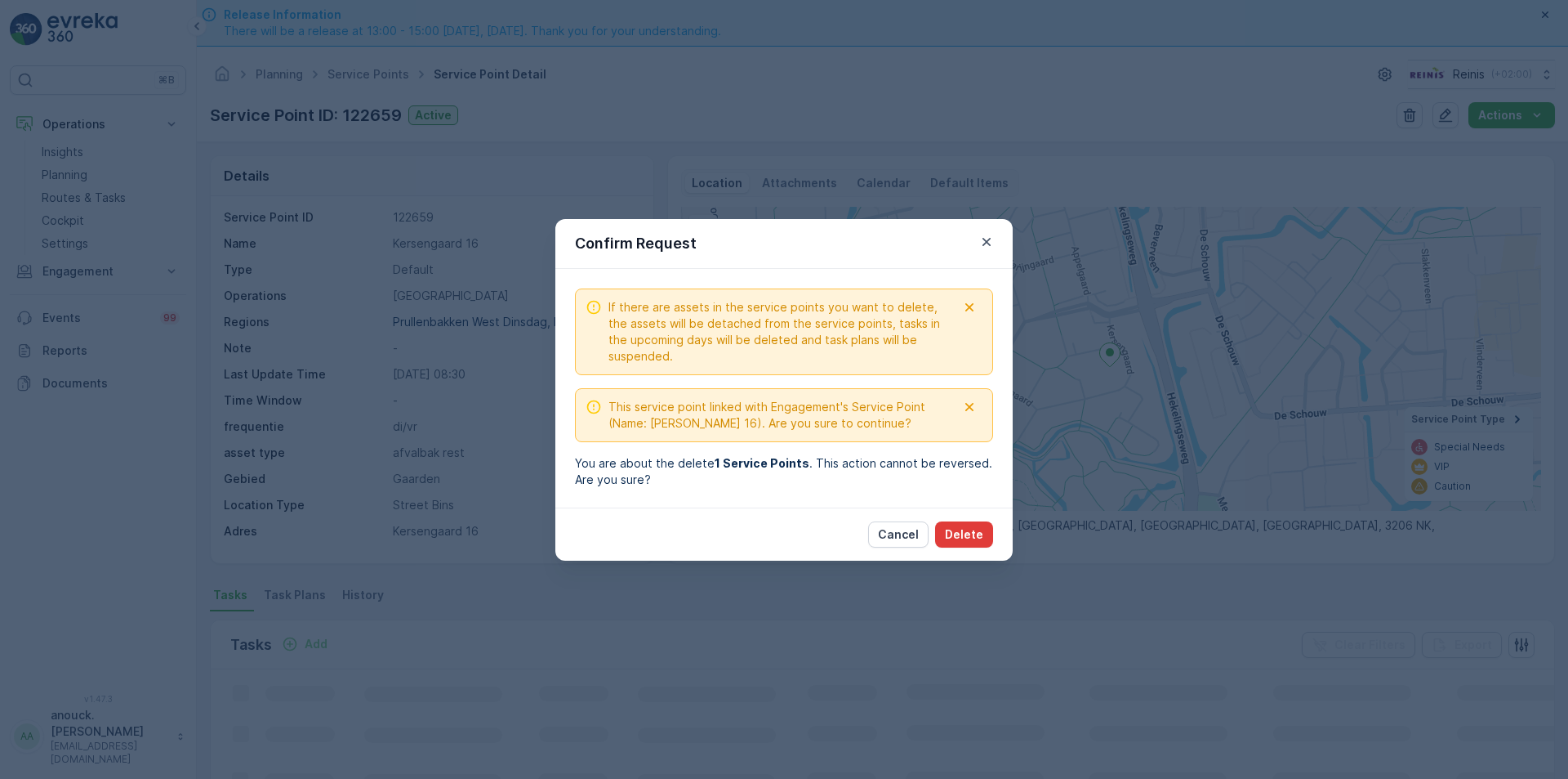
click at [968, 543] on button "Delete" at bounding box center [963, 534] width 58 height 26
